Goal: Task Accomplishment & Management: Complete application form

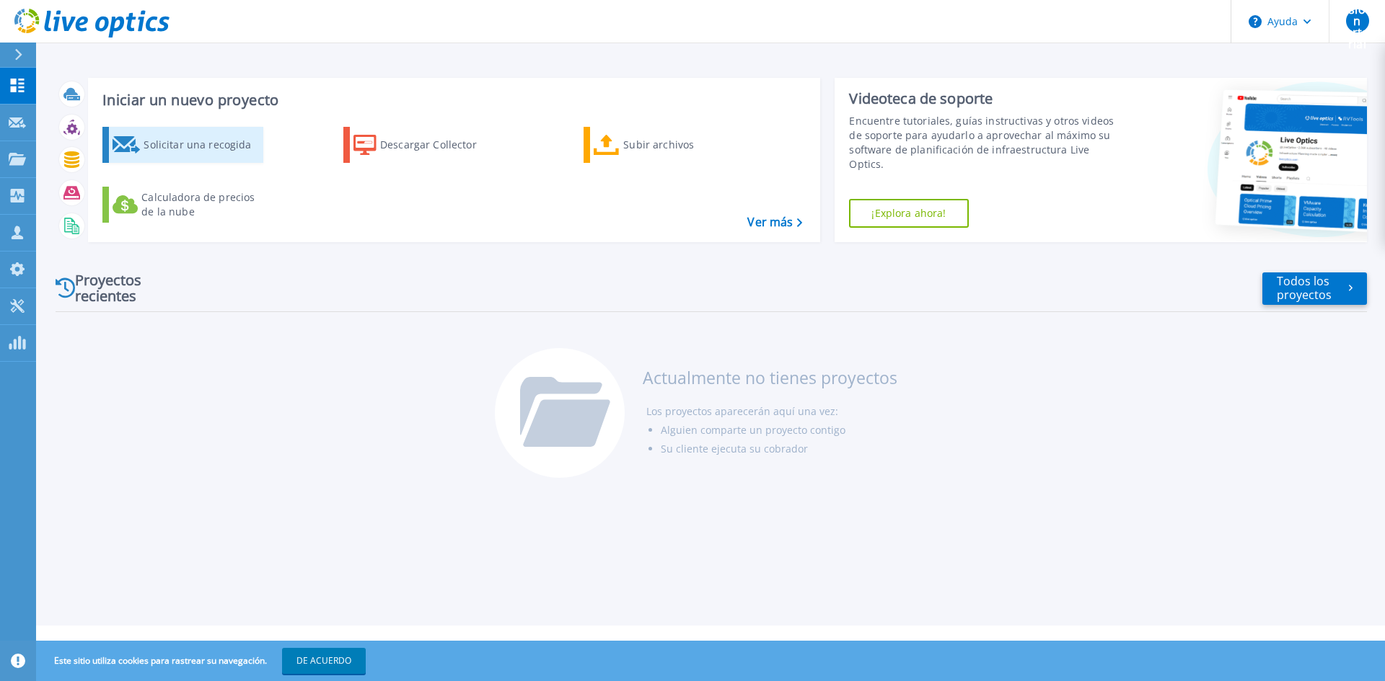
click at [168, 147] on font "Solicitar una recogida" at bounding box center [197, 145] width 107 height 14
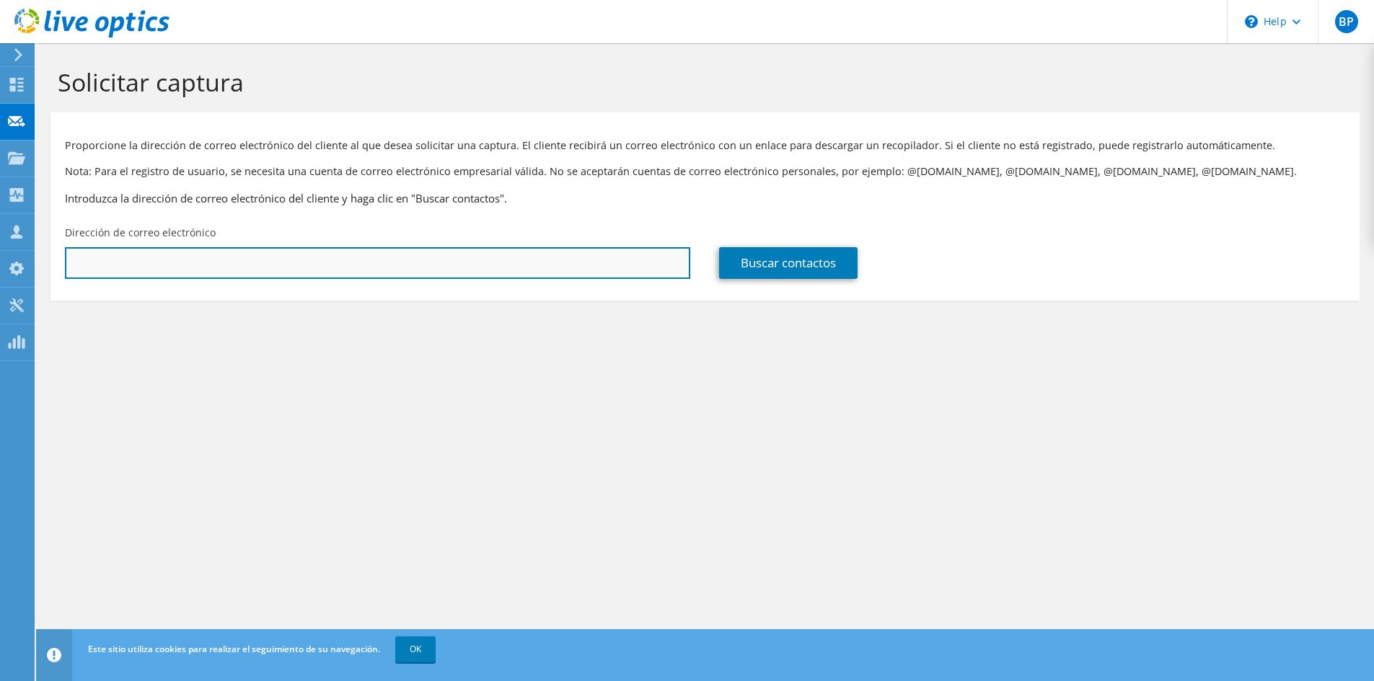
click at [121, 260] on input "text" at bounding box center [377, 263] width 625 height 32
type input "[PERSON_NAME][EMAIL_ADDRESS][PERSON_NAME][DOMAIN_NAME]"
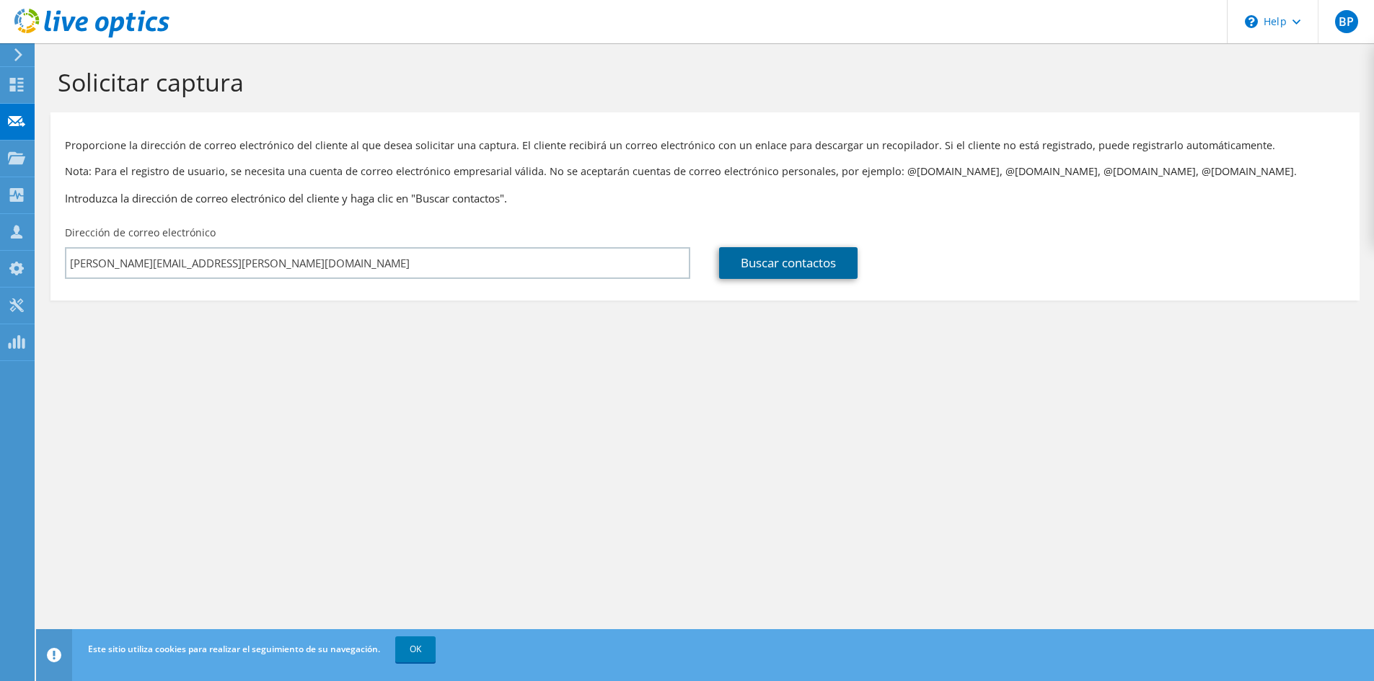
click at [783, 264] on link "Buscar contactos" at bounding box center [788, 263] width 138 height 32
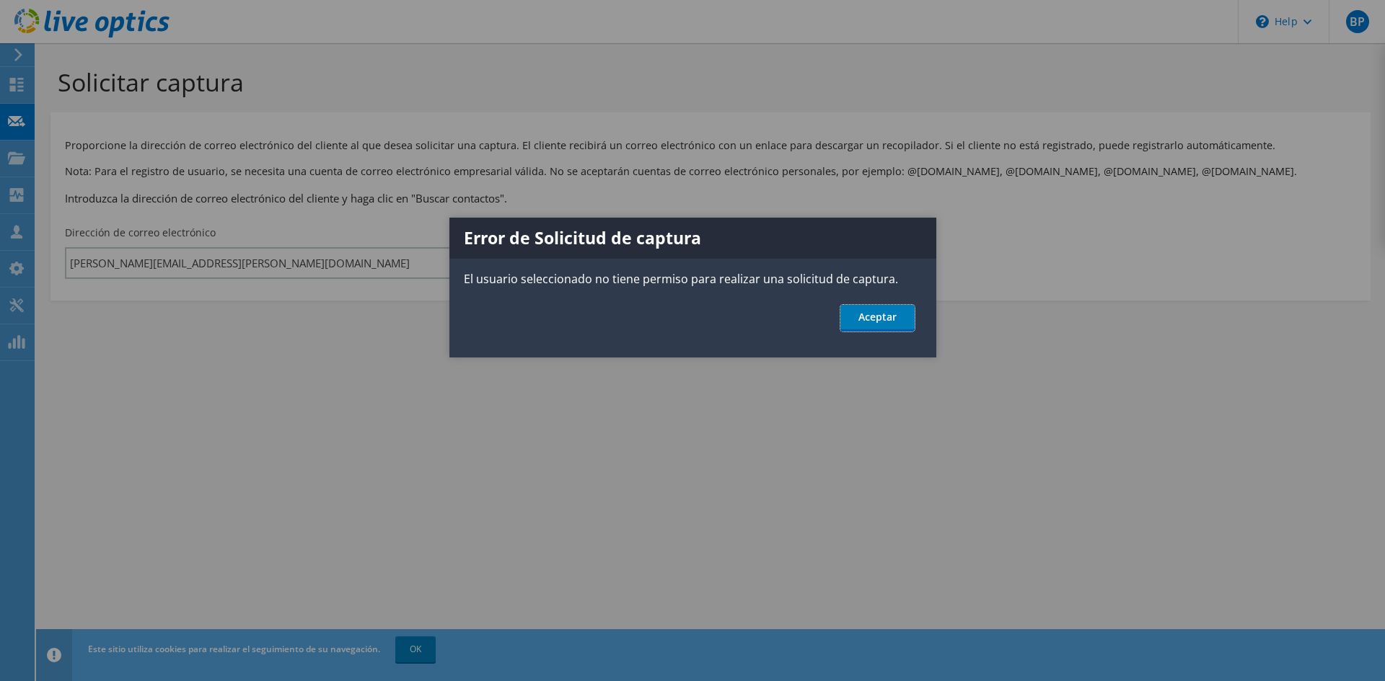
click at [863, 318] on link "Aceptar" at bounding box center [877, 318] width 74 height 27
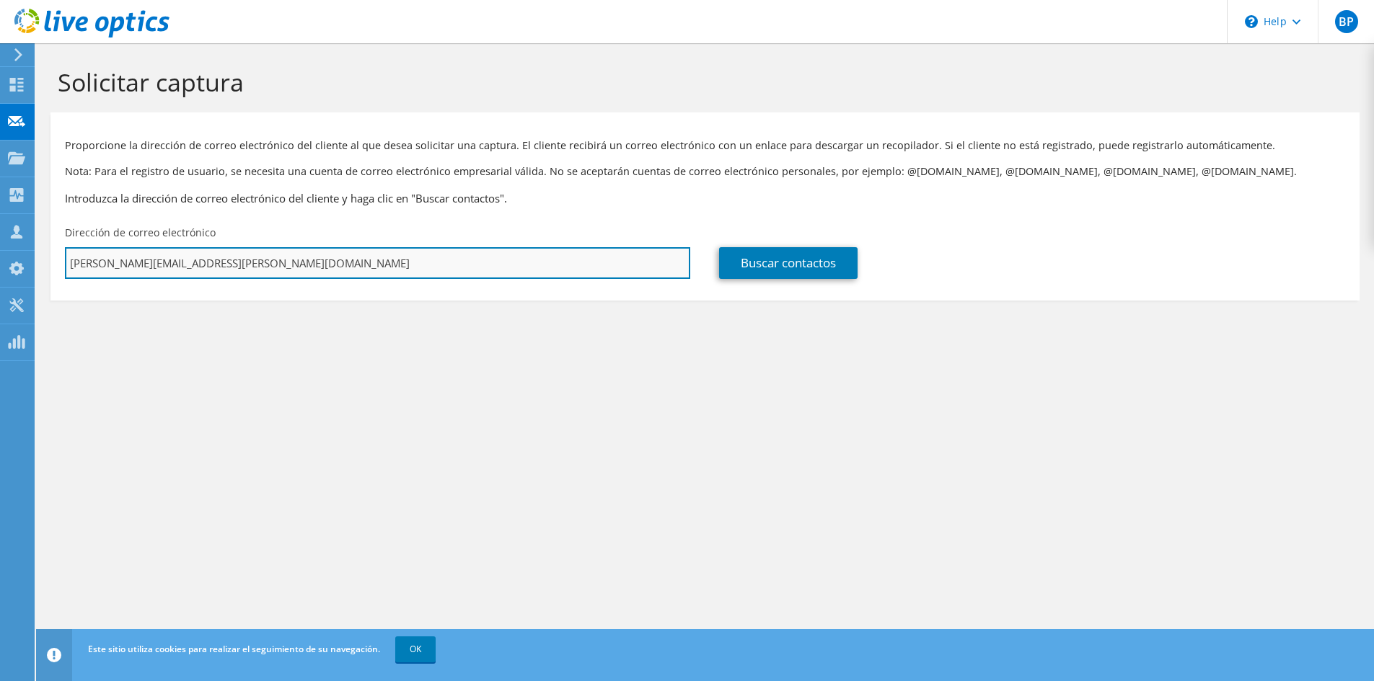
click at [402, 249] on input "[PERSON_NAME][EMAIL_ADDRESS][PERSON_NAME][DOMAIN_NAME]" at bounding box center [377, 263] width 625 height 32
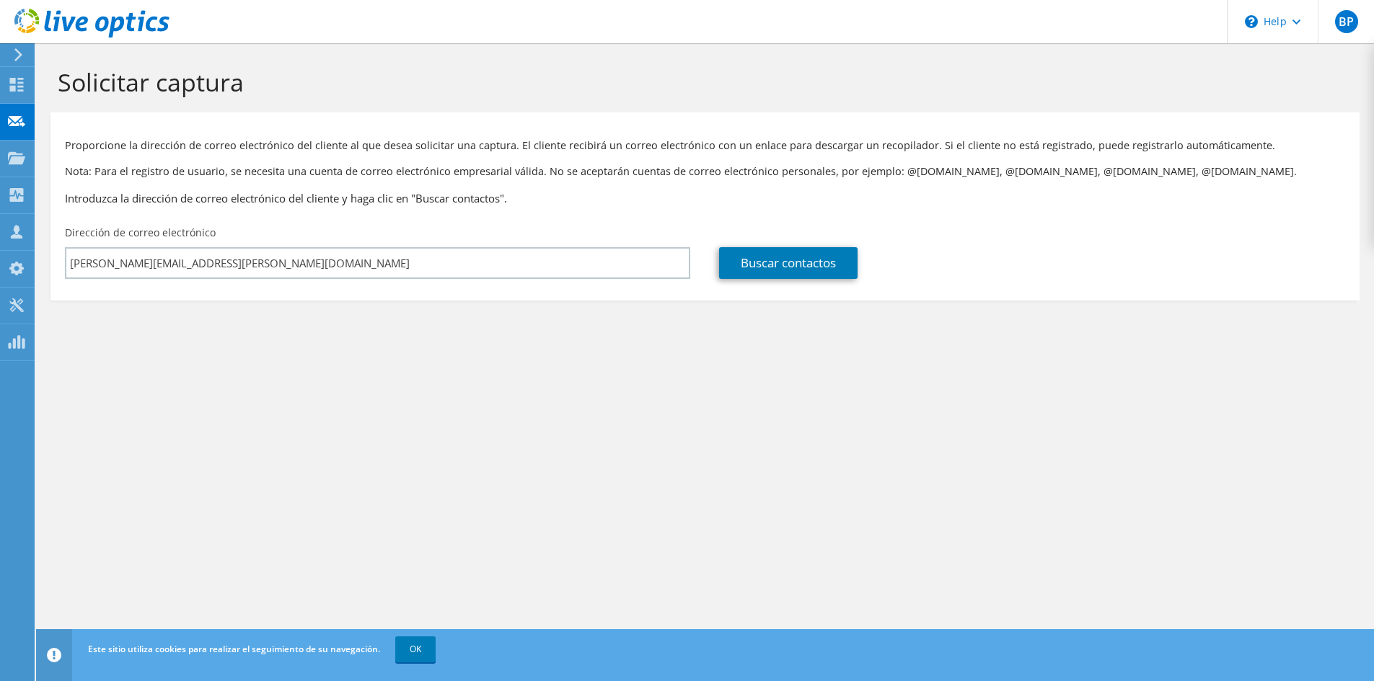
click at [18, 57] on use at bounding box center [18, 54] width 8 height 13
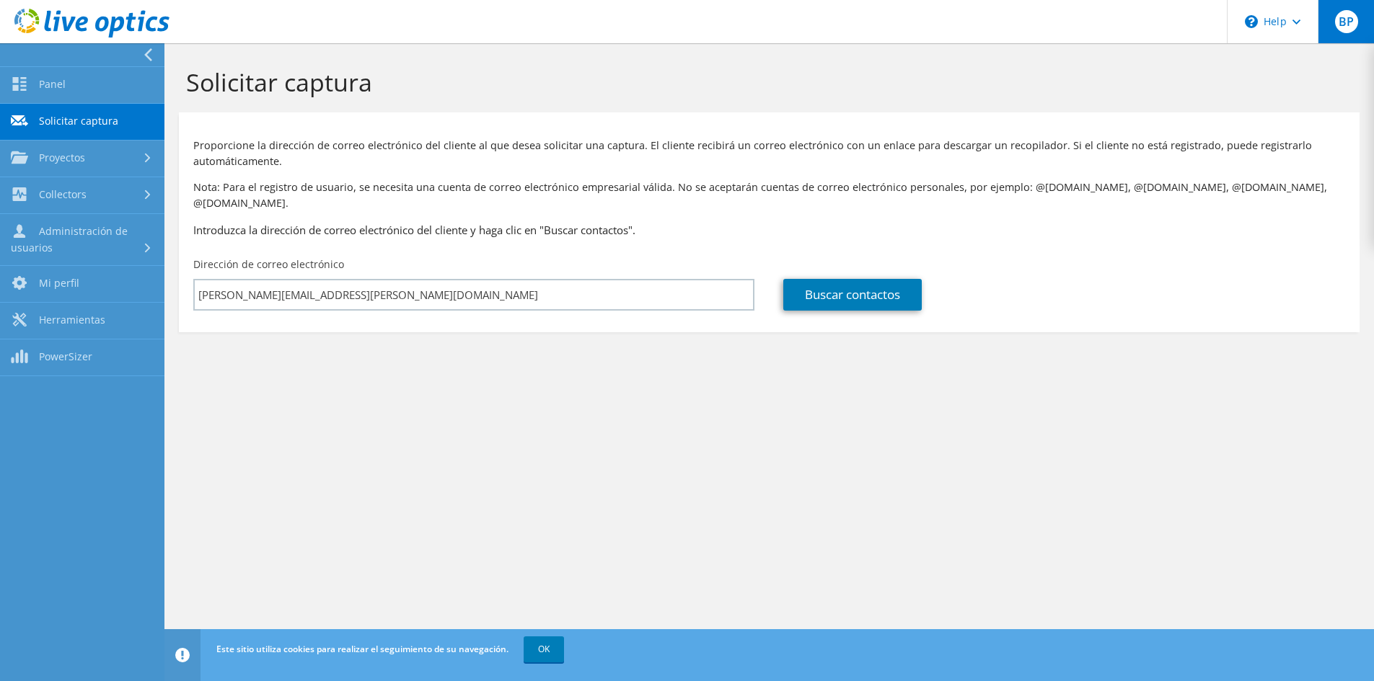
click at [1351, 26] on span "BP" at bounding box center [1346, 21] width 23 height 23
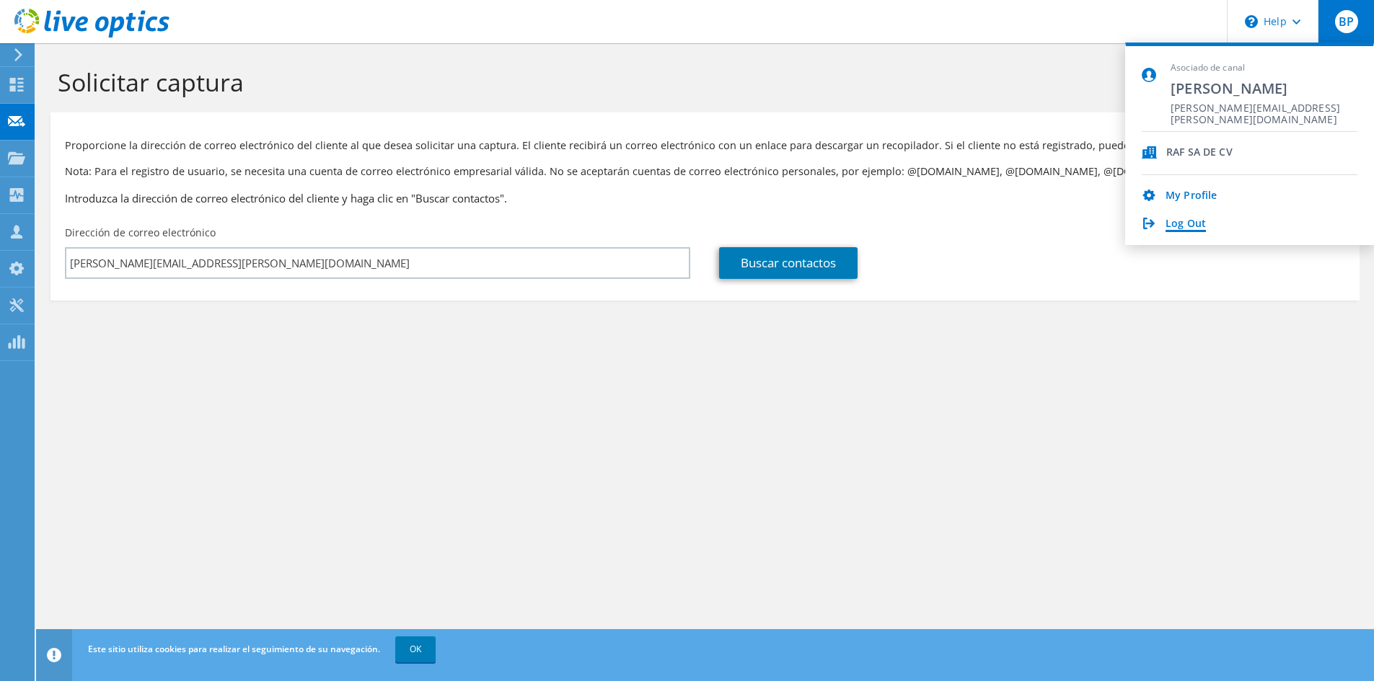
click at [1194, 222] on link "Log Out" at bounding box center [1185, 225] width 40 height 14
